Goal: Check status: Check status

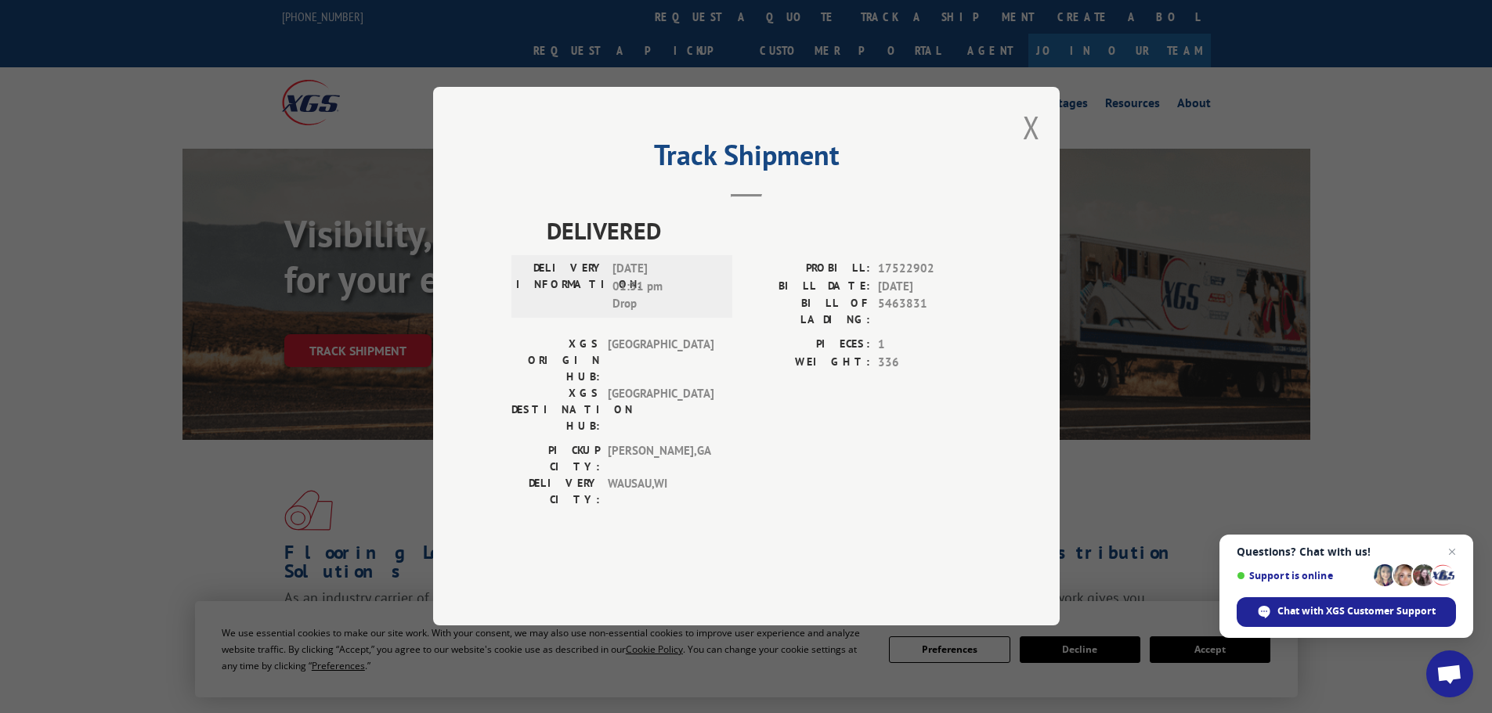
click at [1026, 148] on button "Close modal" at bounding box center [1031, 127] width 17 height 42
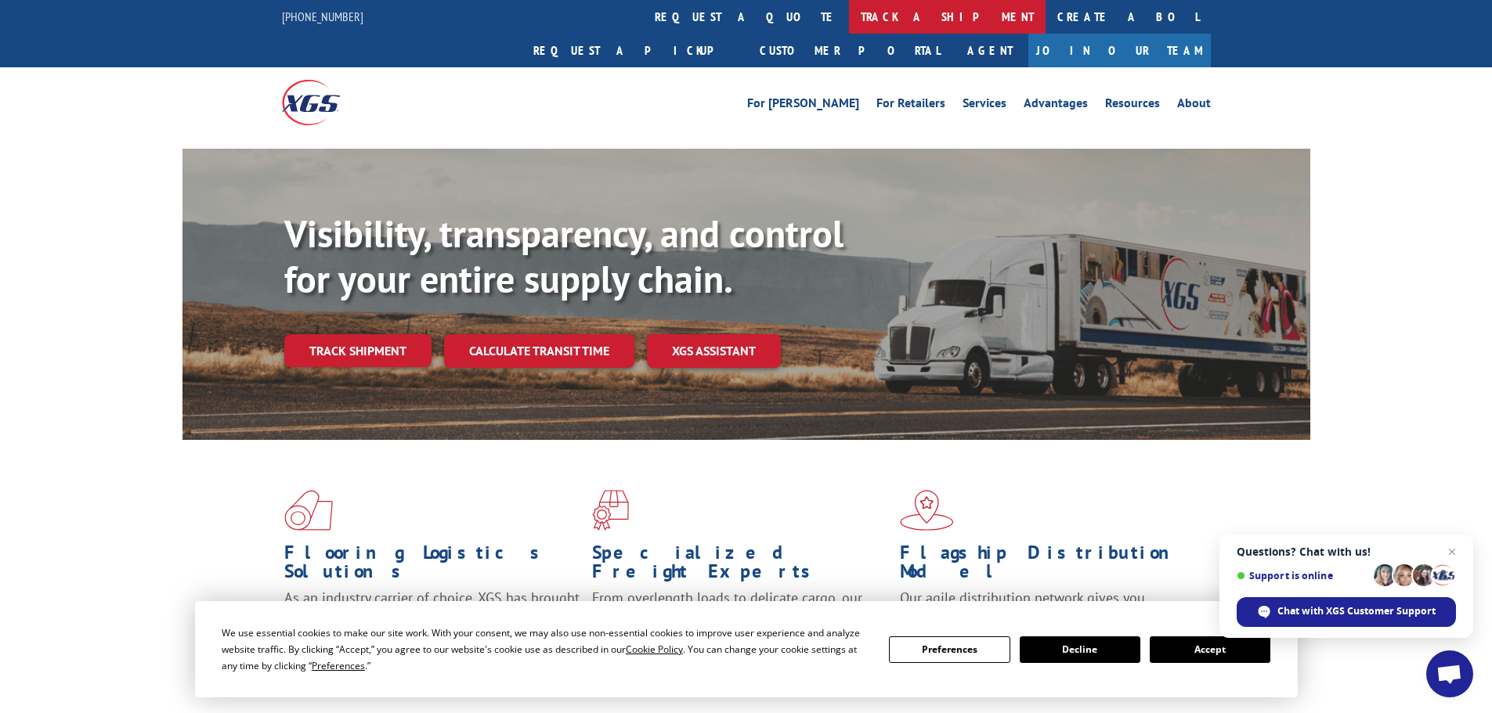
click at [849, 16] on link "track a shipment" at bounding box center [947, 17] width 197 height 34
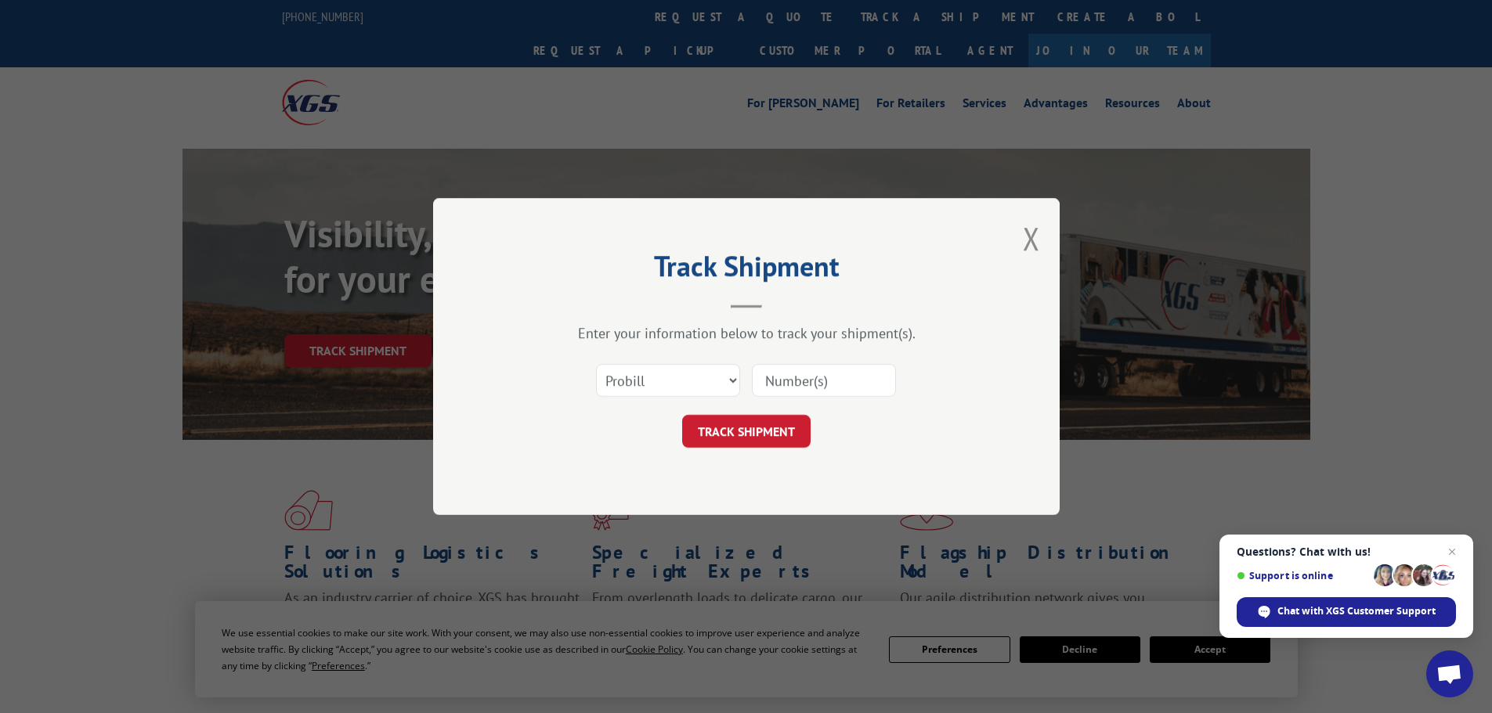
click at [785, 380] on input at bounding box center [824, 380] width 144 height 33
paste input "807614"
type input "807614"
drag, startPoint x: 751, startPoint y: 446, endPoint x: 750, endPoint y: 436, distance: 10.2
click at [751, 444] on button "TRACK SHIPMENT" at bounding box center [746, 431] width 128 height 33
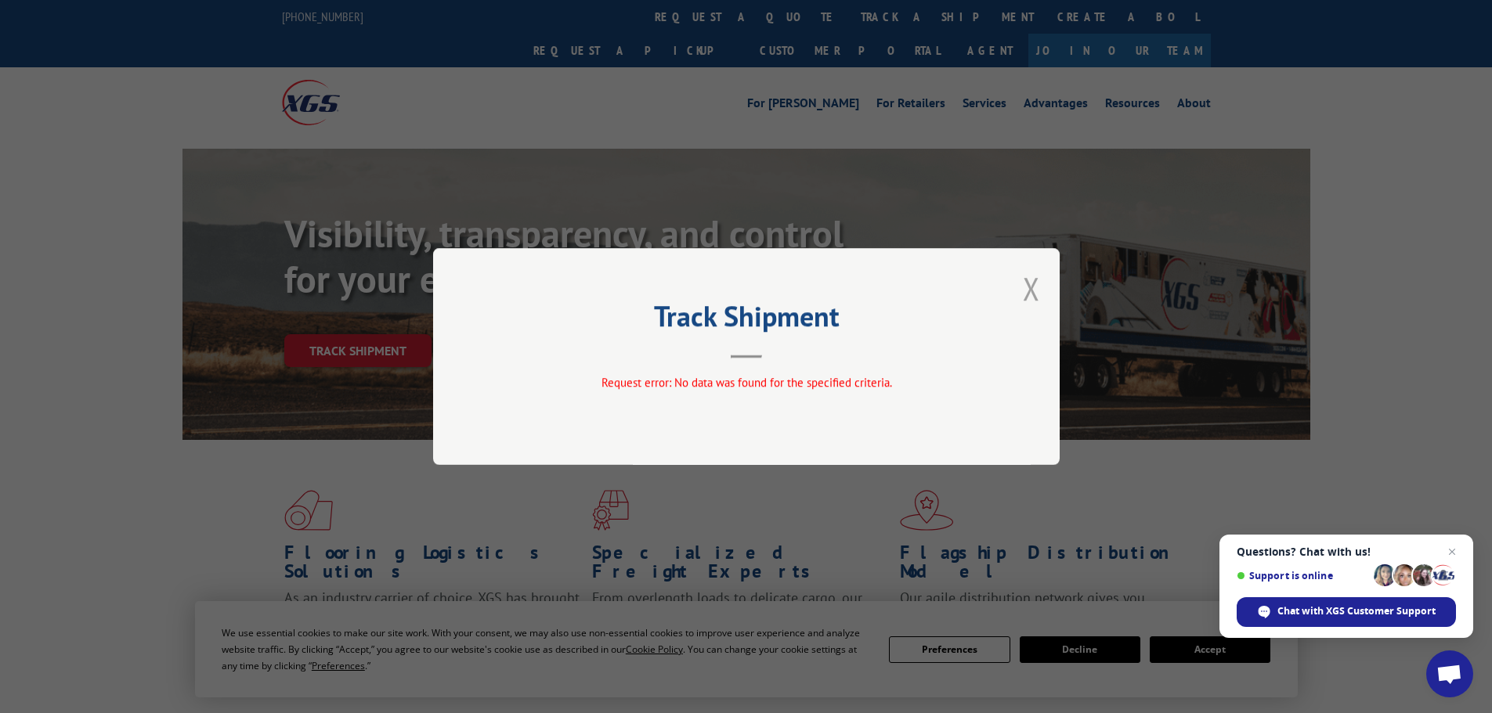
click at [1034, 292] on button "Close modal" at bounding box center [1031, 289] width 17 height 42
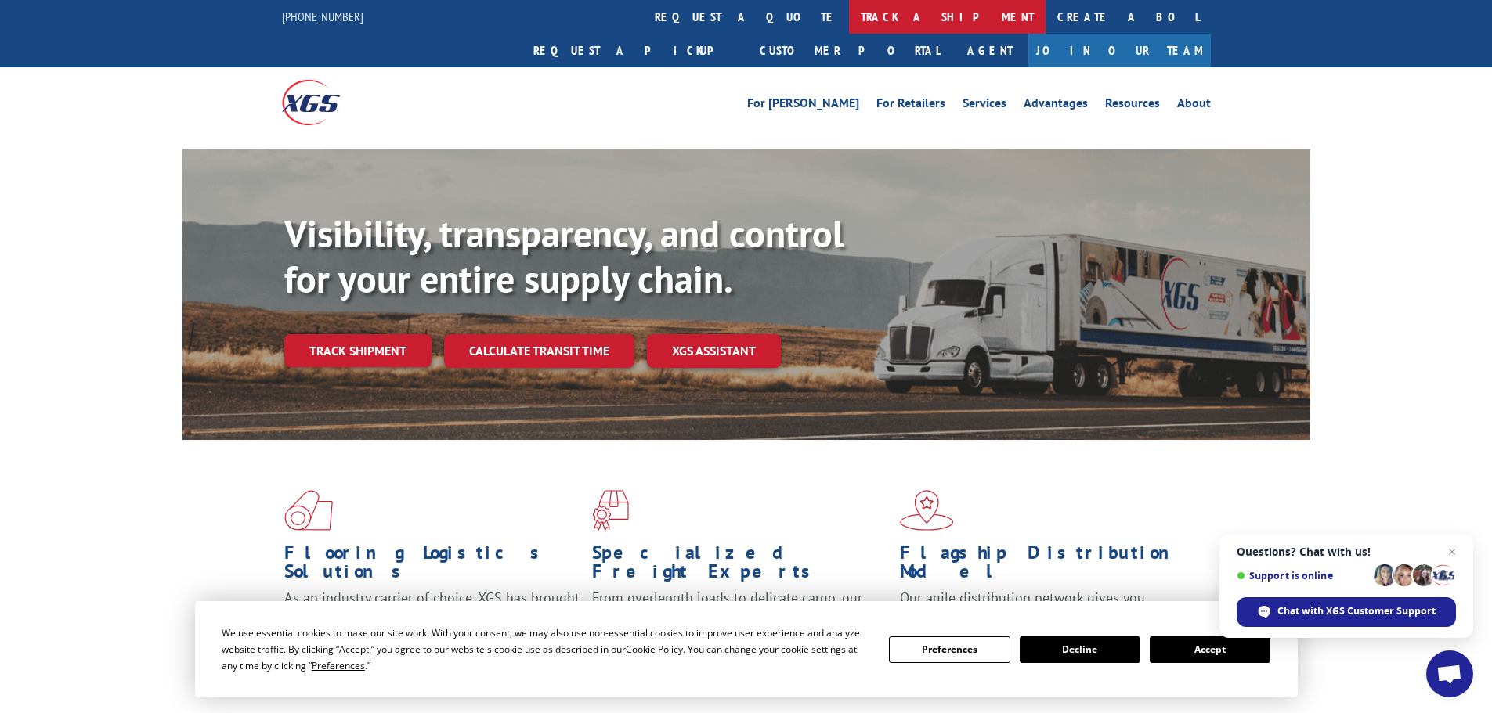
click at [849, 7] on link "track a shipment" at bounding box center [947, 17] width 197 height 34
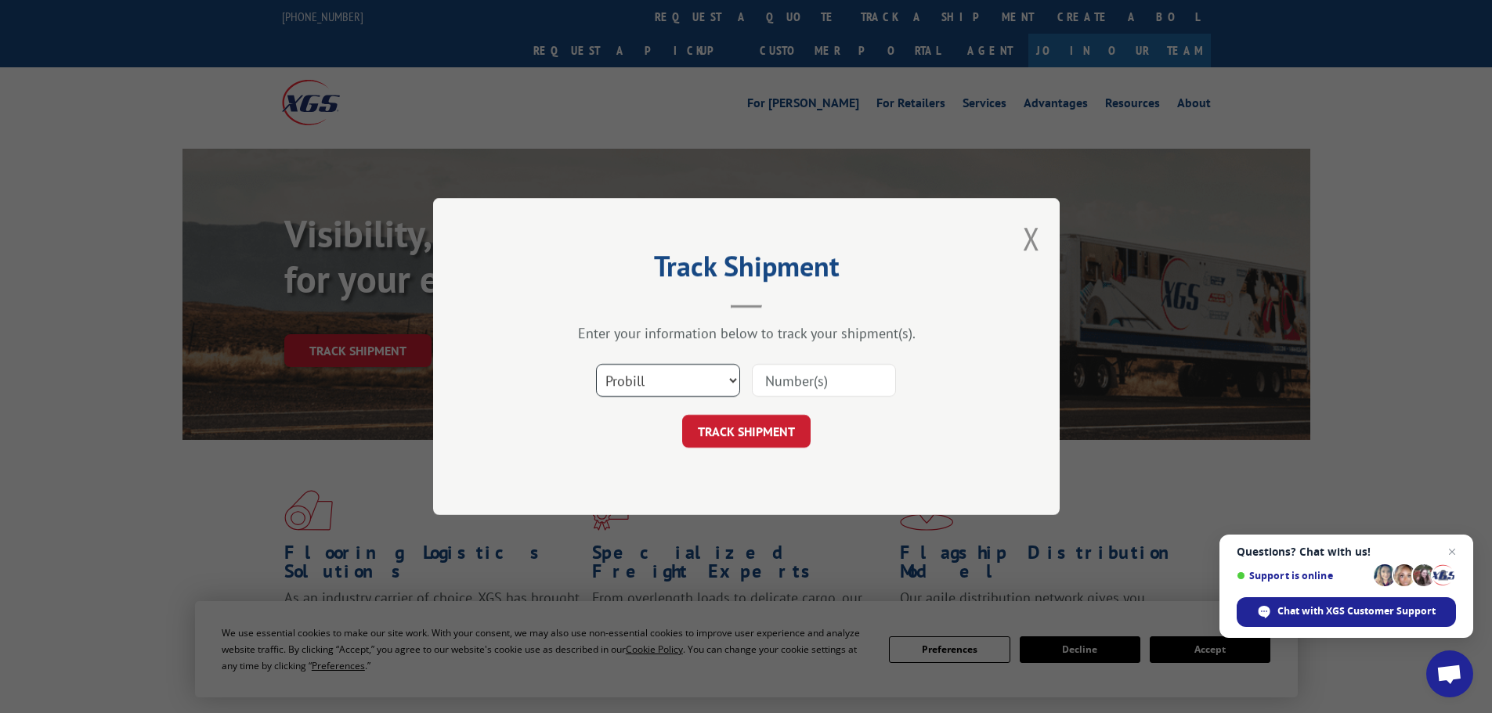
click at [689, 389] on select "Select category... Probill BOL PO" at bounding box center [668, 380] width 144 height 33
select select "bol"
click at [596, 364] on select "Select category... Probill BOL PO" at bounding box center [668, 380] width 144 height 33
click at [784, 381] on input at bounding box center [824, 380] width 144 height 33
paste input "5474797"
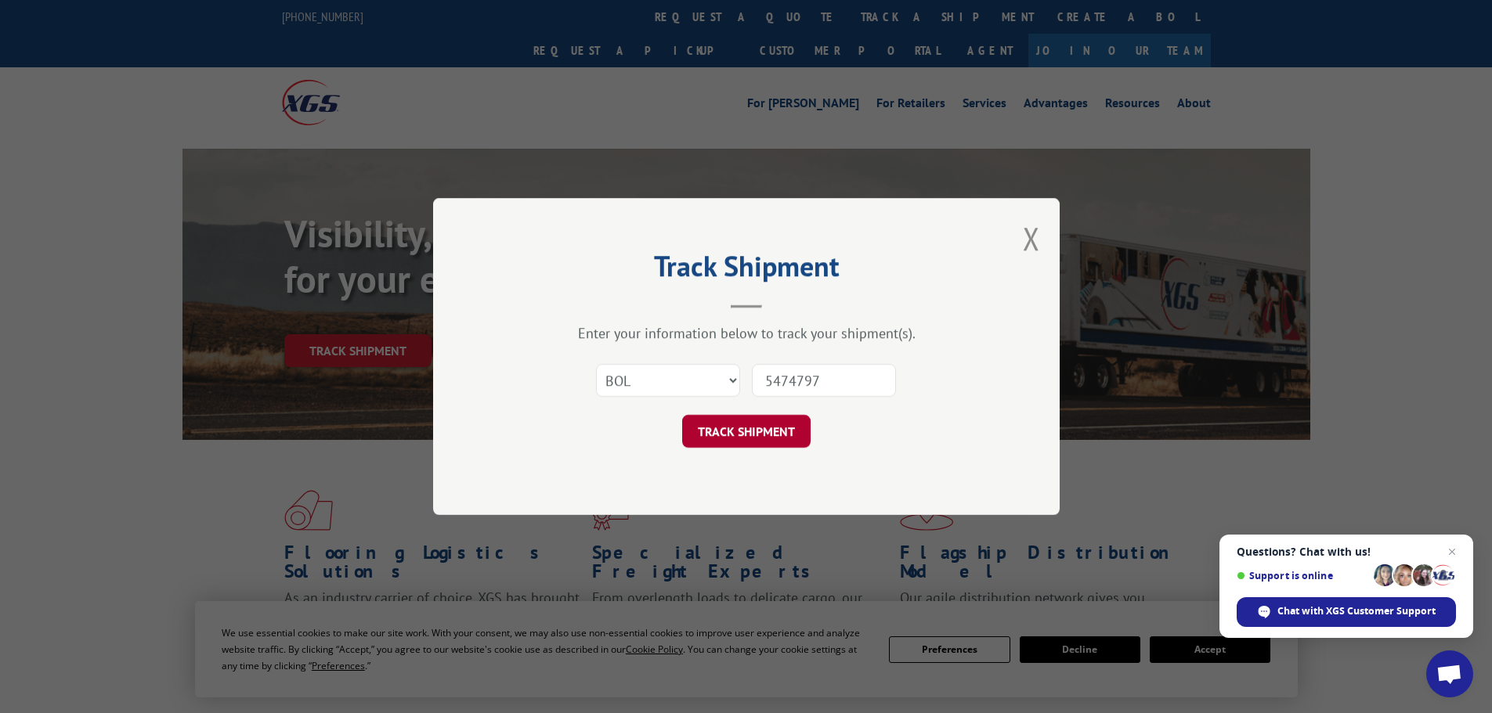
type input "5474797"
click at [773, 420] on button "TRACK SHIPMENT" at bounding box center [746, 431] width 128 height 33
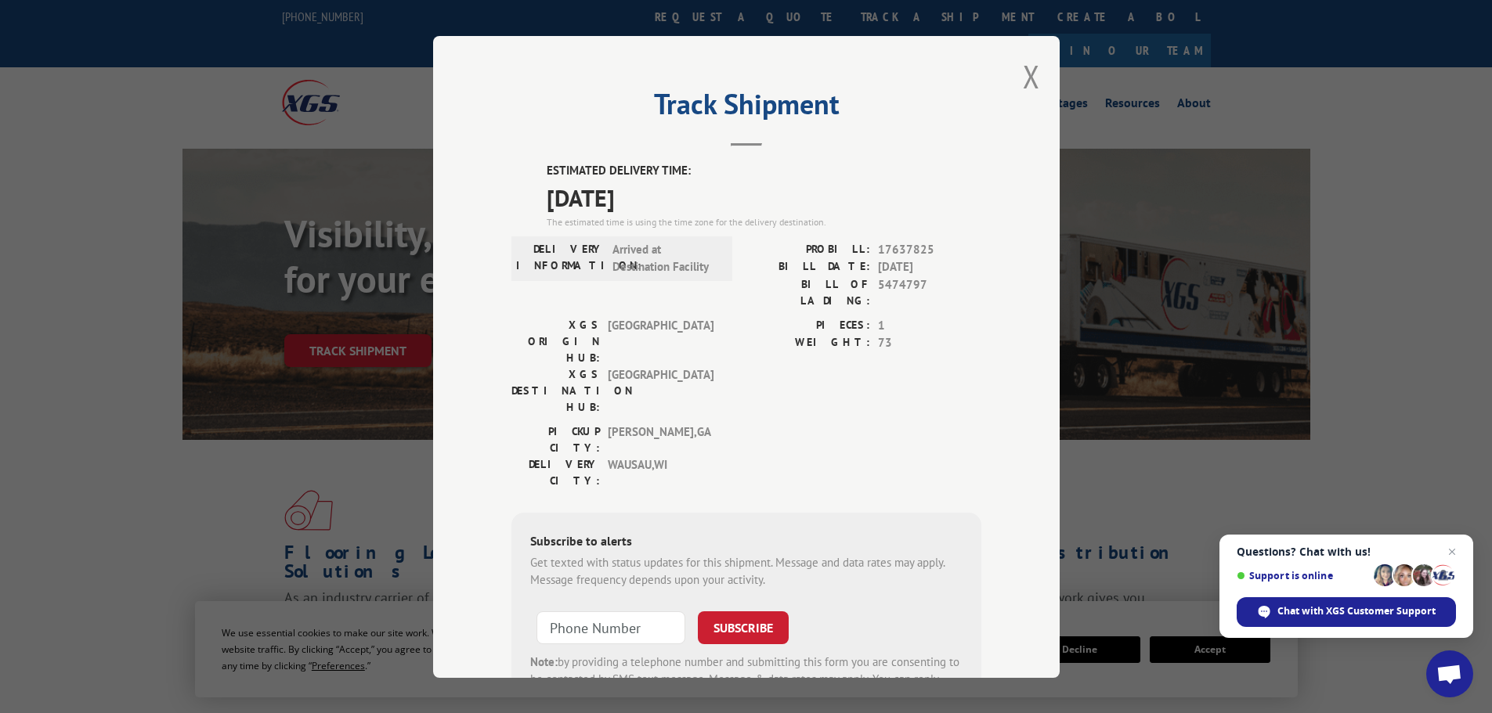
drag, startPoint x: 115, startPoint y: 45, endPoint x: 137, endPoint y: 9, distance: 42.8
click at [137, 9] on div "Track Shipment ESTIMATED DELIVERY TIME: [DATE] The estimated time is using the …" at bounding box center [746, 356] width 1492 height 713
